Goal: Information Seeking & Learning: Learn about a topic

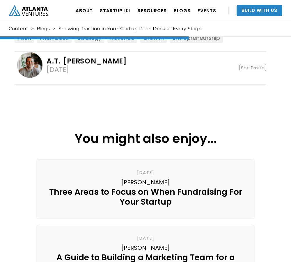
scroll to position [738, 0]
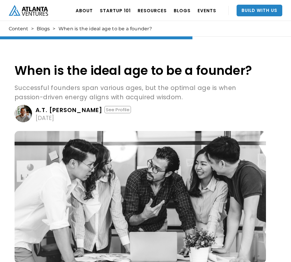
scroll to position [763, 0]
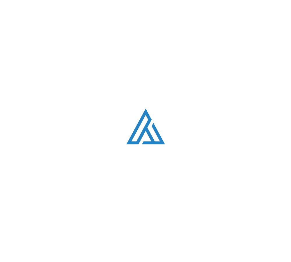
scroll to position [1196, 0]
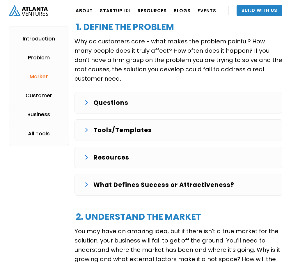
scroll to position [823, 0]
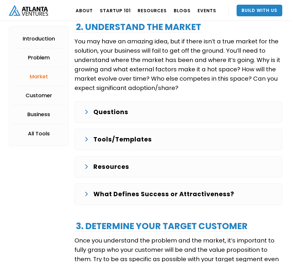
scroll to position [1022, 0]
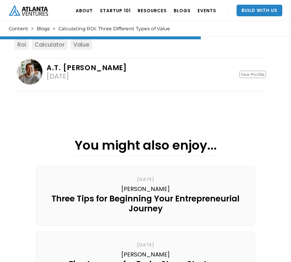
scroll to position [846, 0]
